Goal: Book appointment/travel/reservation

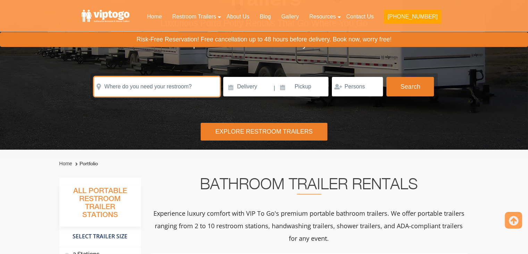
click at [183, 88] on input "text" at bounding box center [157, 86] width 126 height 19
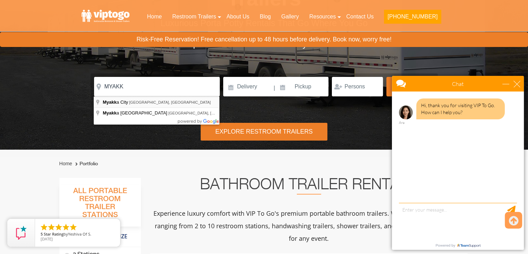
type input "[GEOGRAPHIC_DATA], [GEOGRAPHIC_DATA], [GEOGRAPHIC_DATA]"
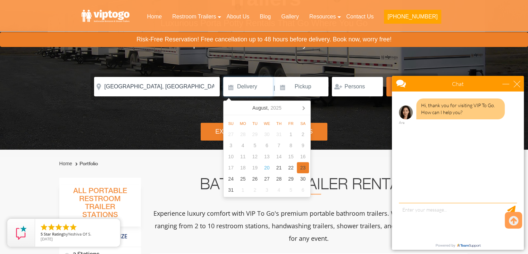
click at [302, 169] on div "23" at bounding box center [303, 167] width 12 height 11
type input "[DATE]"
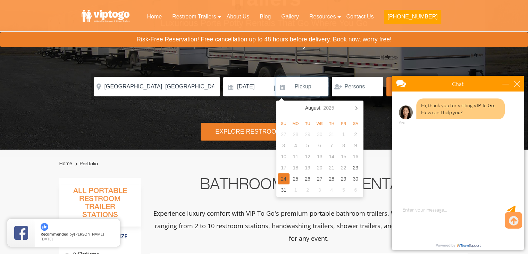
click at [285, 177] on div "24" at bounding box center [284, 178] width 12 height 11
type input "[DATE]"
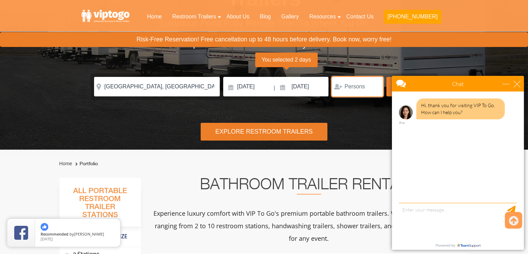
click at [367, 81] on input "number" at bounding box center [357, 86] width 51 height 19
click at [520, 84] on div "close" at bounding box center [517, 83] width 7 height 7
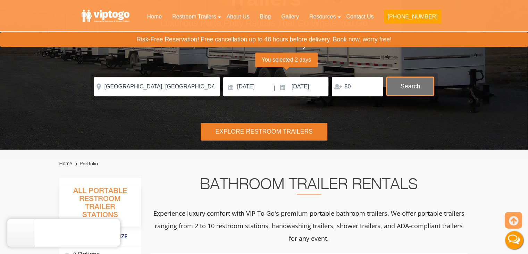
click at [411, 90] on button "Search" at bounding box center [411, 86] width 48 height 19
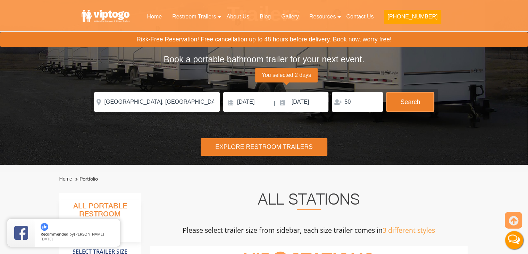
scroll to position [73, 0]
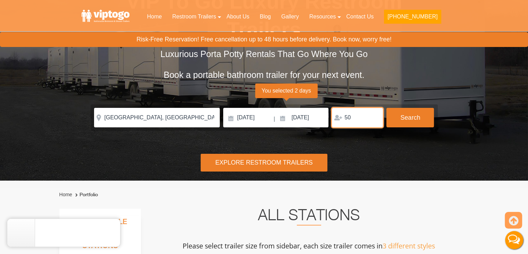
drag, startPoint x: 352, startPoint y: 115, endPoint x: 337, endPoint y: 115, distance: 14.9
click at [337, 115] on div "50" at bounding box center [357, 117] width 51 height 19
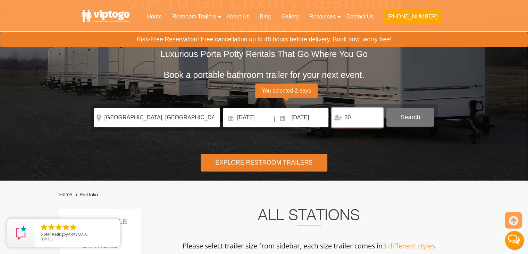
type input "30"
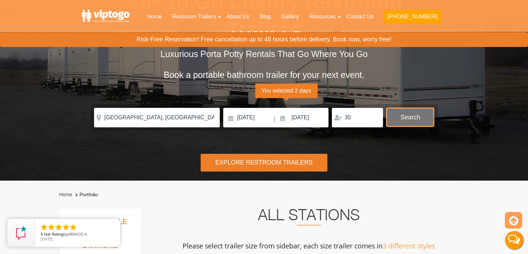
click at [405, 120] on button "Search" at bounding box center [411, 117] width 48 height 19
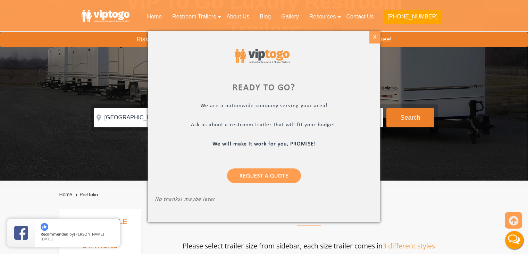
click at [375, 40] on div "X" at bounding box center [375, 37] width 11 height 12
